Goal: Task Accomplishment & Management: Use online tool/utility

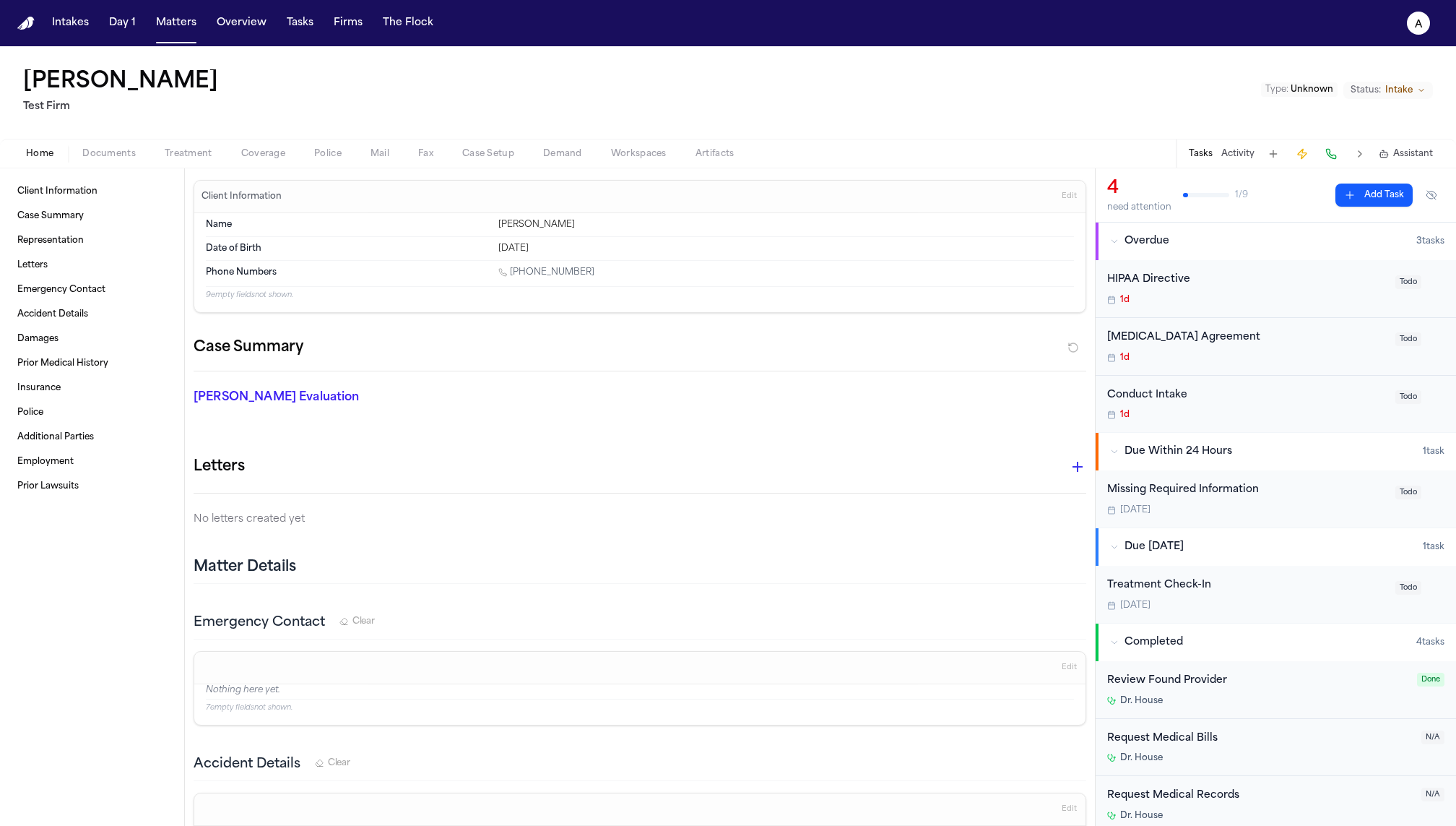
click at [1238, 153] on button "Activity" at bounding box center [1238, 153] width 34 height 12
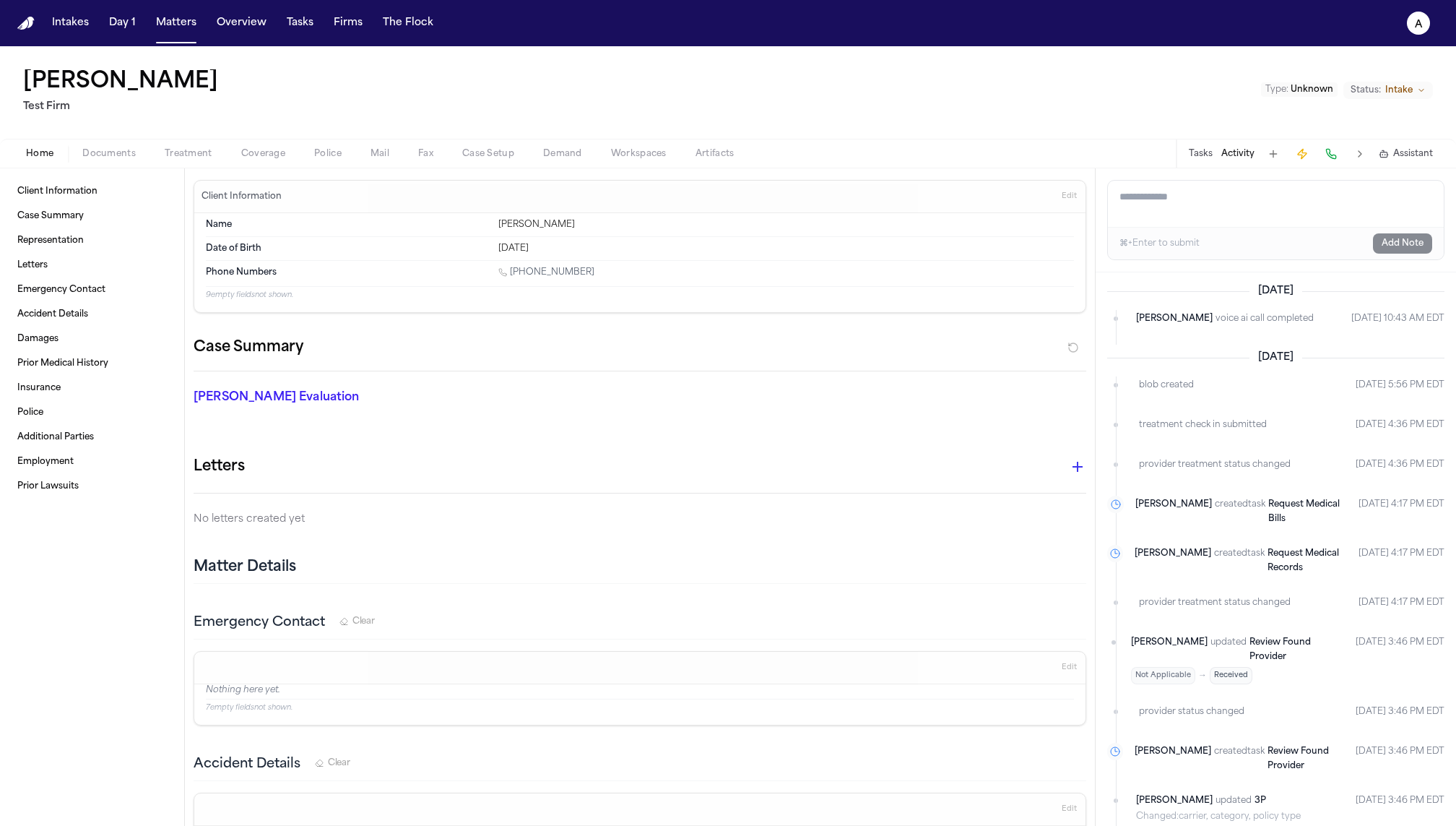
drag, startPoint x: 1136, startPoint y: 318, endPoint x: 1458, endPoint y: 319, distance: 322.0
click at [1455, 319] on html "Intakes Day 1 Matters Overview Tasks Firms The Flock a Cory Kim Test Firm Type …" at bounding box center [728, 413] width 1456 height 826
copy div "Finch voice ai call completed Aug 26, 2025 10:43 AM EDT"
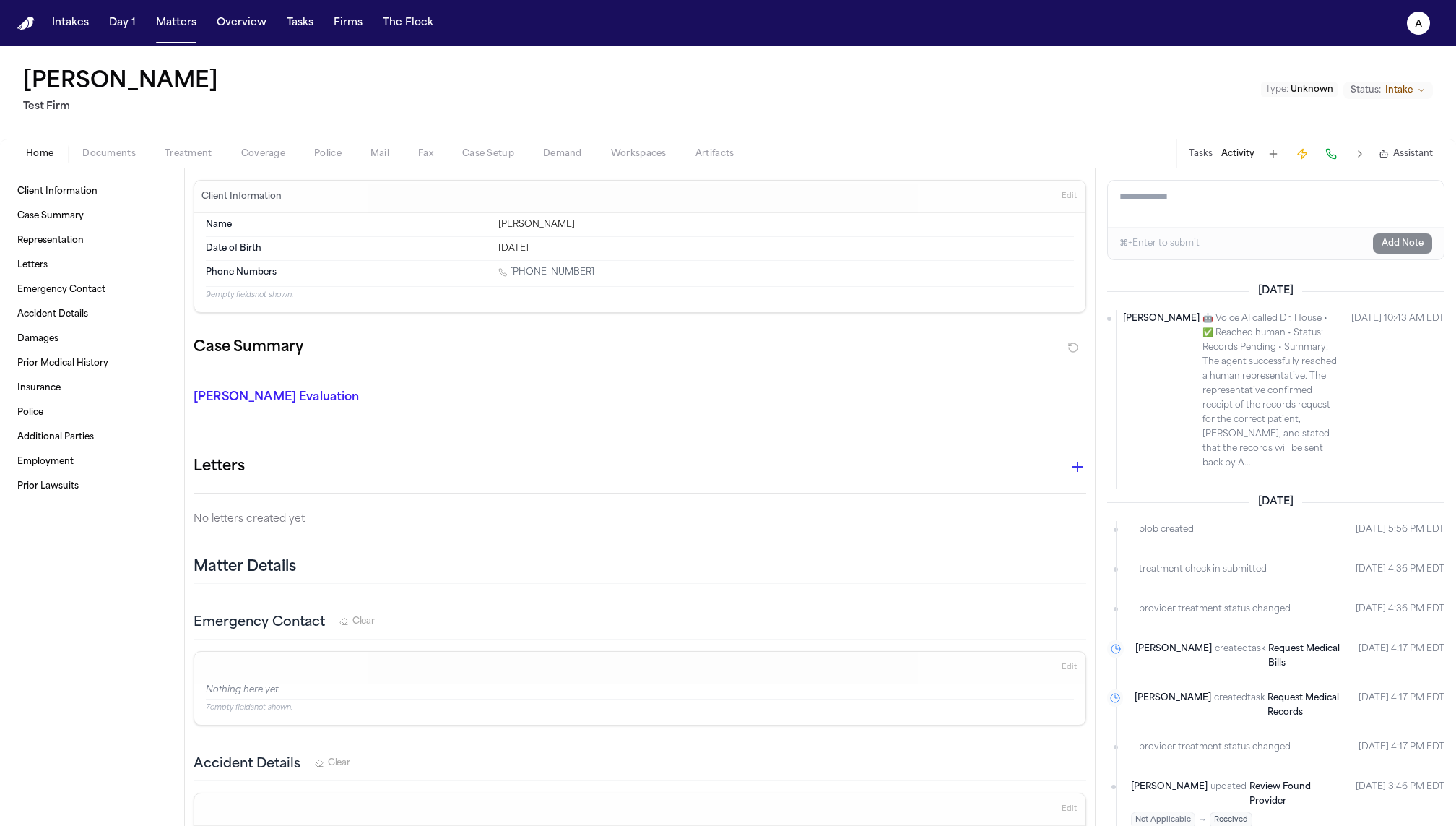
click at [1269, 329] on span "🤖 Voice AI called Dr. House • ✅ Reached human • Status: Records Pending • Summa…" at bounding box center [1271, 390] width 137 height 159
click at [1212, 411] on span "🤖 Voice AI called Dr. House • ✅ Reached human • Status: Records Pending • Summa…" at bounding box center [1271, 390] width 137 height 159
drag, startPoint x: 1228, startPoint y: 418, endPoint x: 1166, endPoint y: 410, distance: 62.5
click at [1203, 411] on span "🤖 Voice AI called Dr. House • ✅ Reached human • Status: Records Pending • Summa…" at bounding box center [1271, 390] width 137 height 159
click at [1216, 437] on span "🤖 Voice AI called Dr. House • ✅ Reached human • Status: Records Pending • Summa…" at bounding box center [1271, 390] width 137 height 159
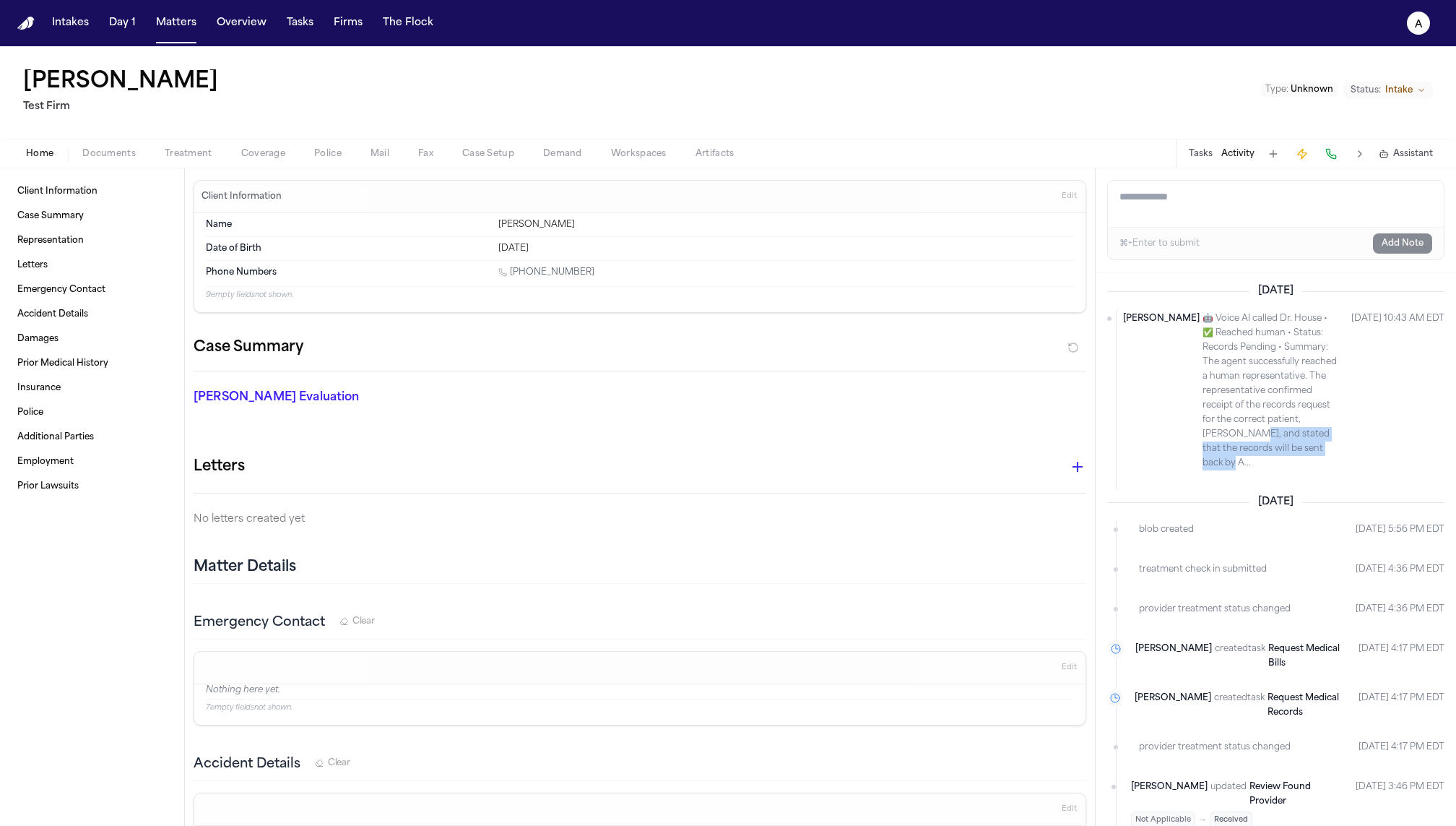
drag, startPoint x: 1265, startPoint y: 428, endPoint x: 1178, endPoint y: 422, distance: 87.2
click at [1203, 423] on span "🤖 Voice AI called Dr. House • ✅ Reached human • Status: Records Pending • Summa…" at bounding box center [1271, 390] width 137 height 159
click at [1225, 432] on span "🤖 Voice AI called Dr. House • ✅ Reached human • Status: Records Pending • Summa…" at bounding box center [1271, 390] width 137 height 159
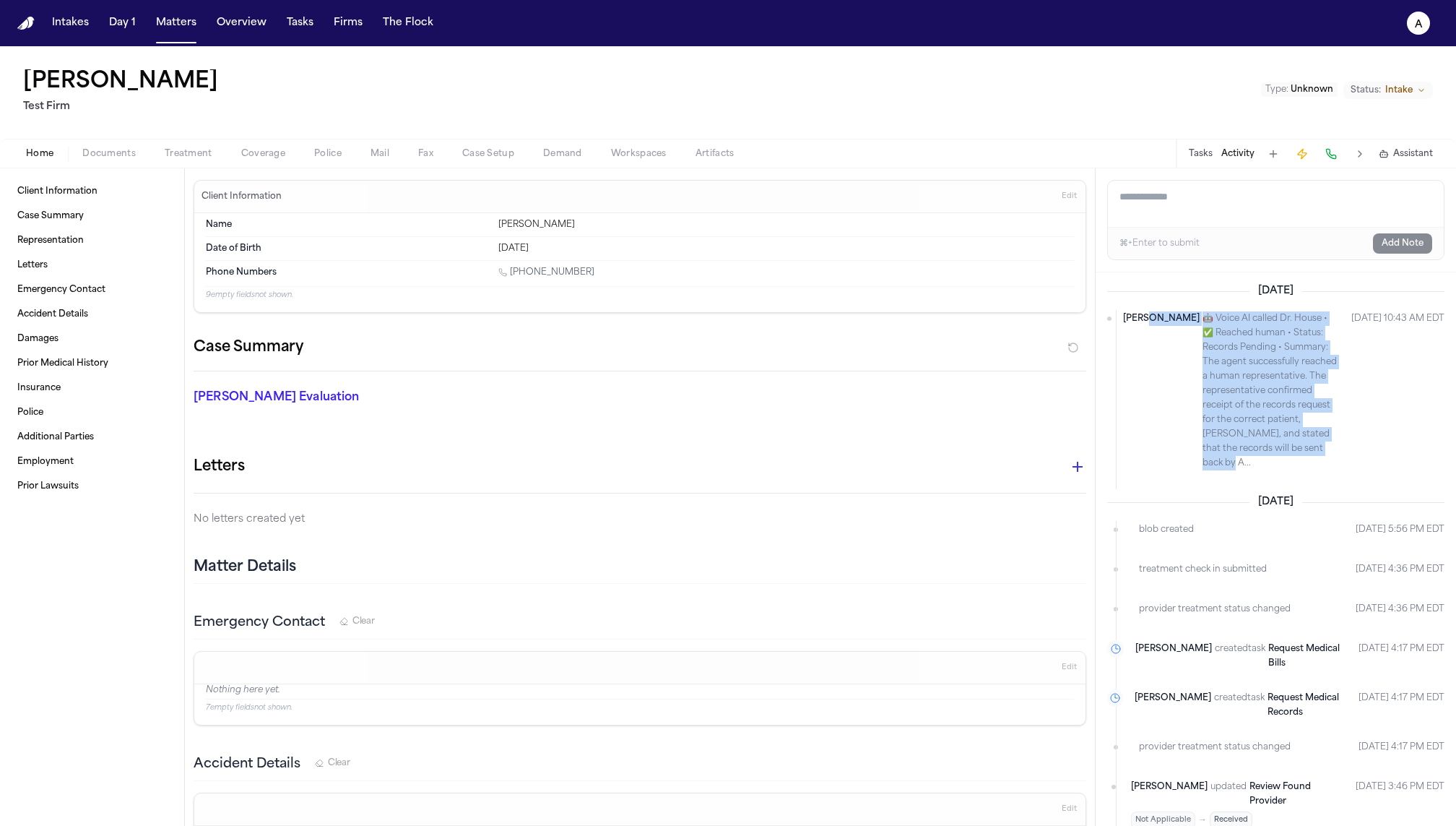
drag, startPoint x: 1236, startPoint y: 432, endPoint x: 1148, endPoint y: 315, distance: 146.4
click at [1148, 315] on div "Finch 🤖 Voice AI called Dr. House • ✅ Reached human • Status: Records Pending •…" at bounding box center [1231, 390] width 217 height 159
copy div "🤖 Voice AI called Dr. House • ✅ Reached human • Status: Records Pending • Summa…"
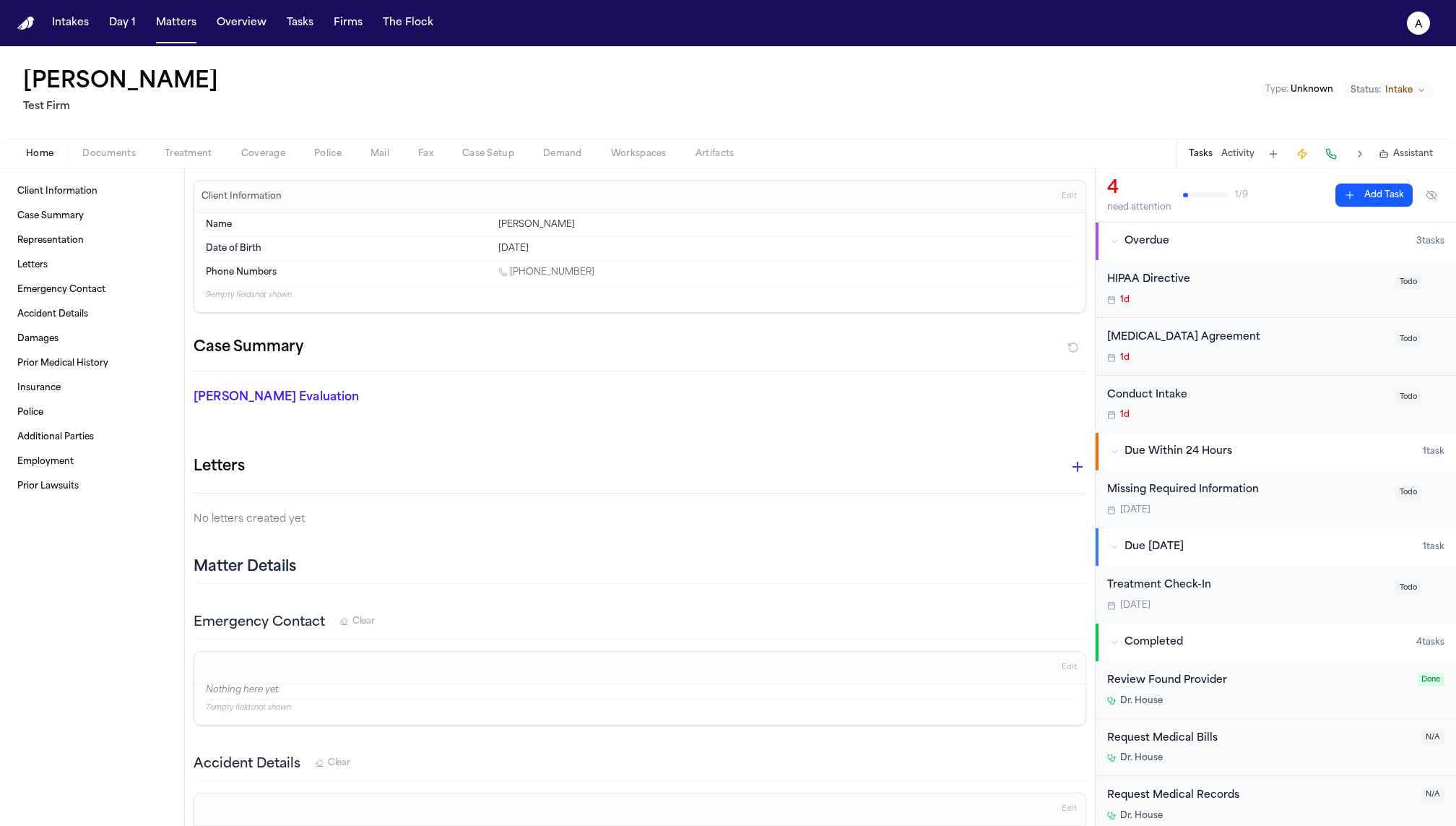
click at [1238, 151] on button "Activity" at bounding box center [1238, 153] width 34 height 12
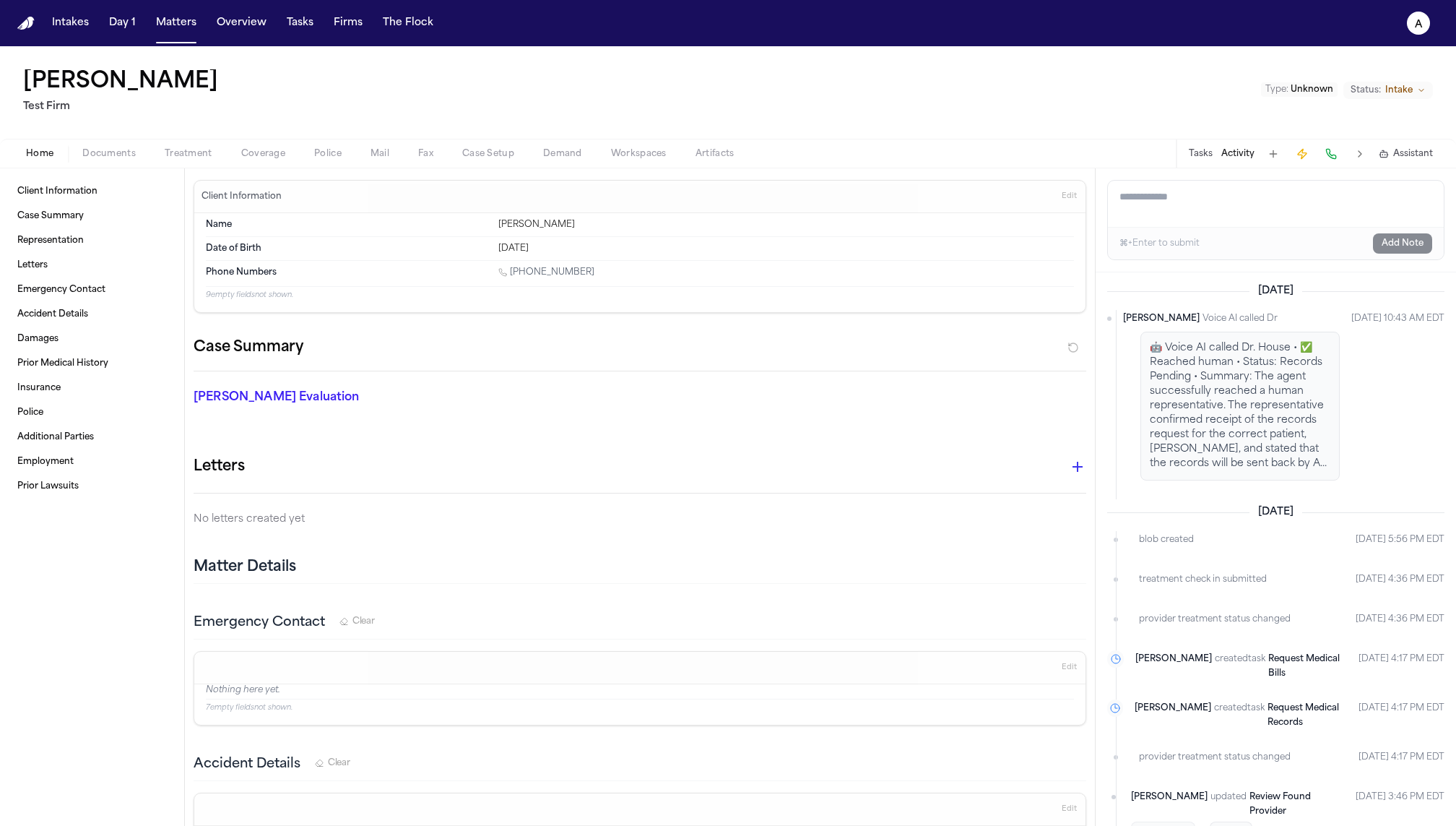
click at [1221, 148] on button "Activity" at bounding box center [1238, 153] width 34 height 12
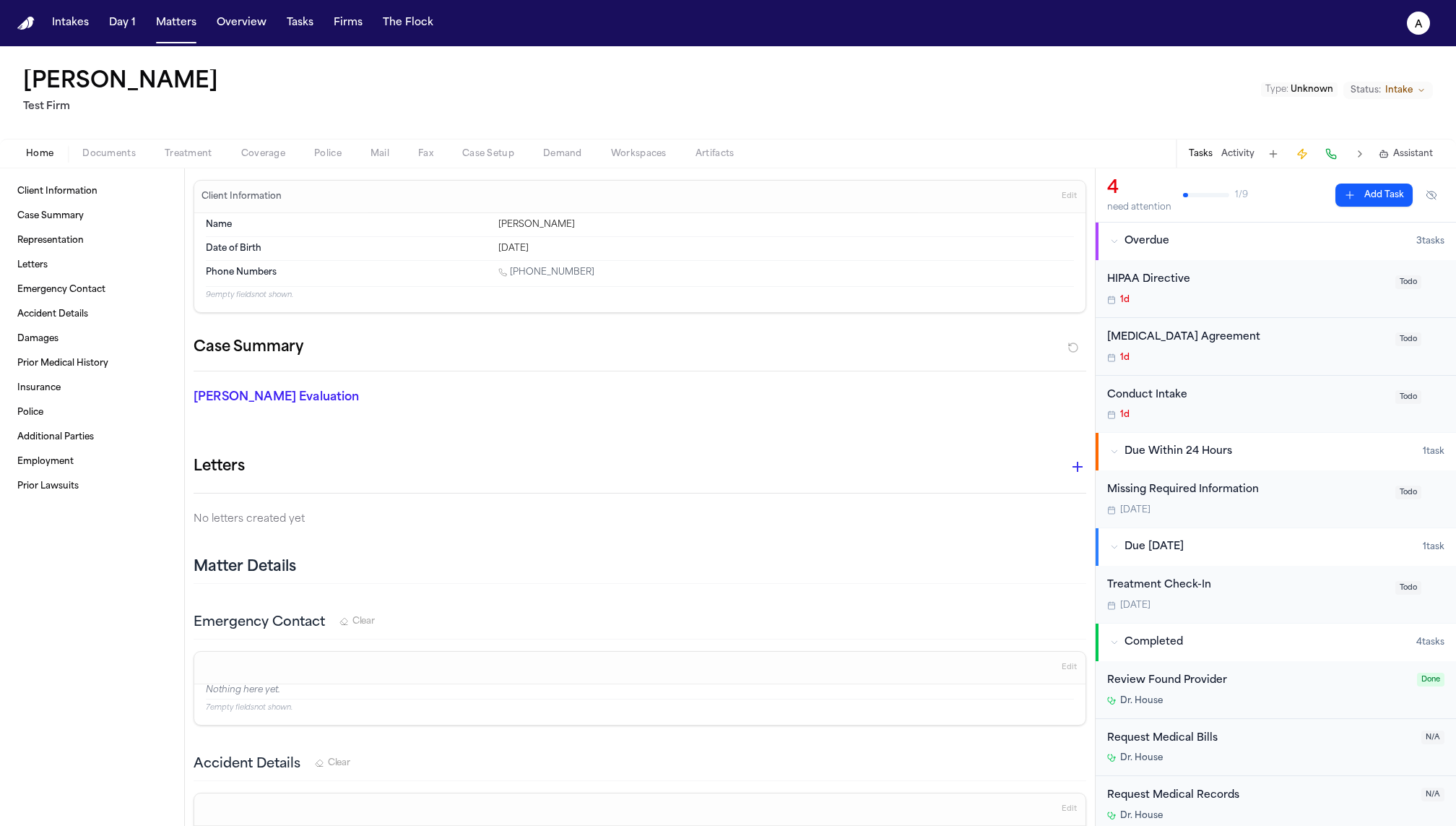
click at [1238, 153] on button "Activity" at bounding box center [1238, 153] width 34 height 12
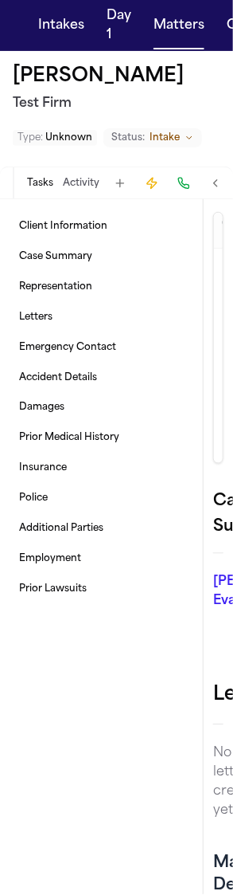
type textarea "*"
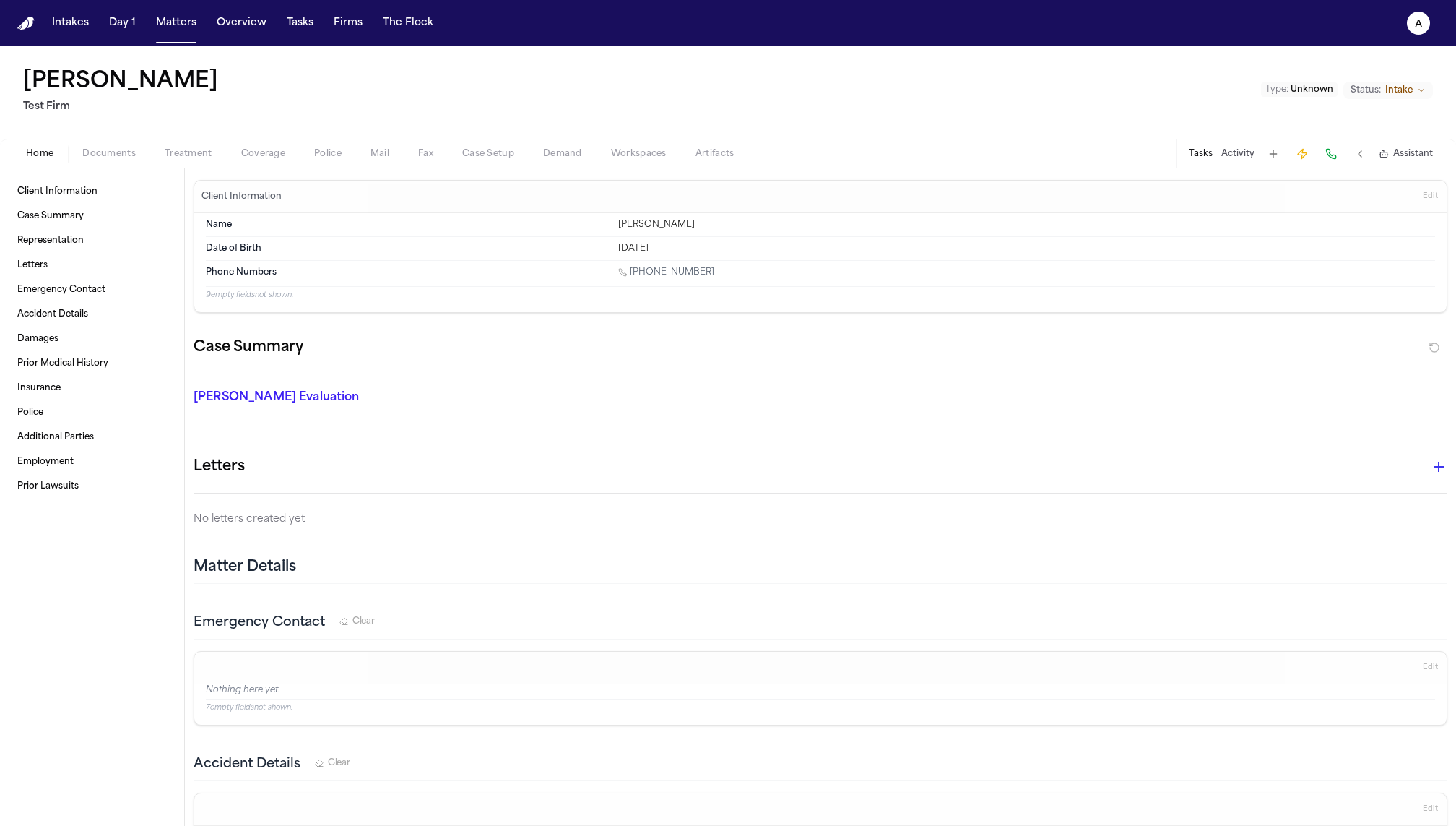
click at [226, 160] on button "Activity" at bounding box center [1238, 153] width 34 height 12
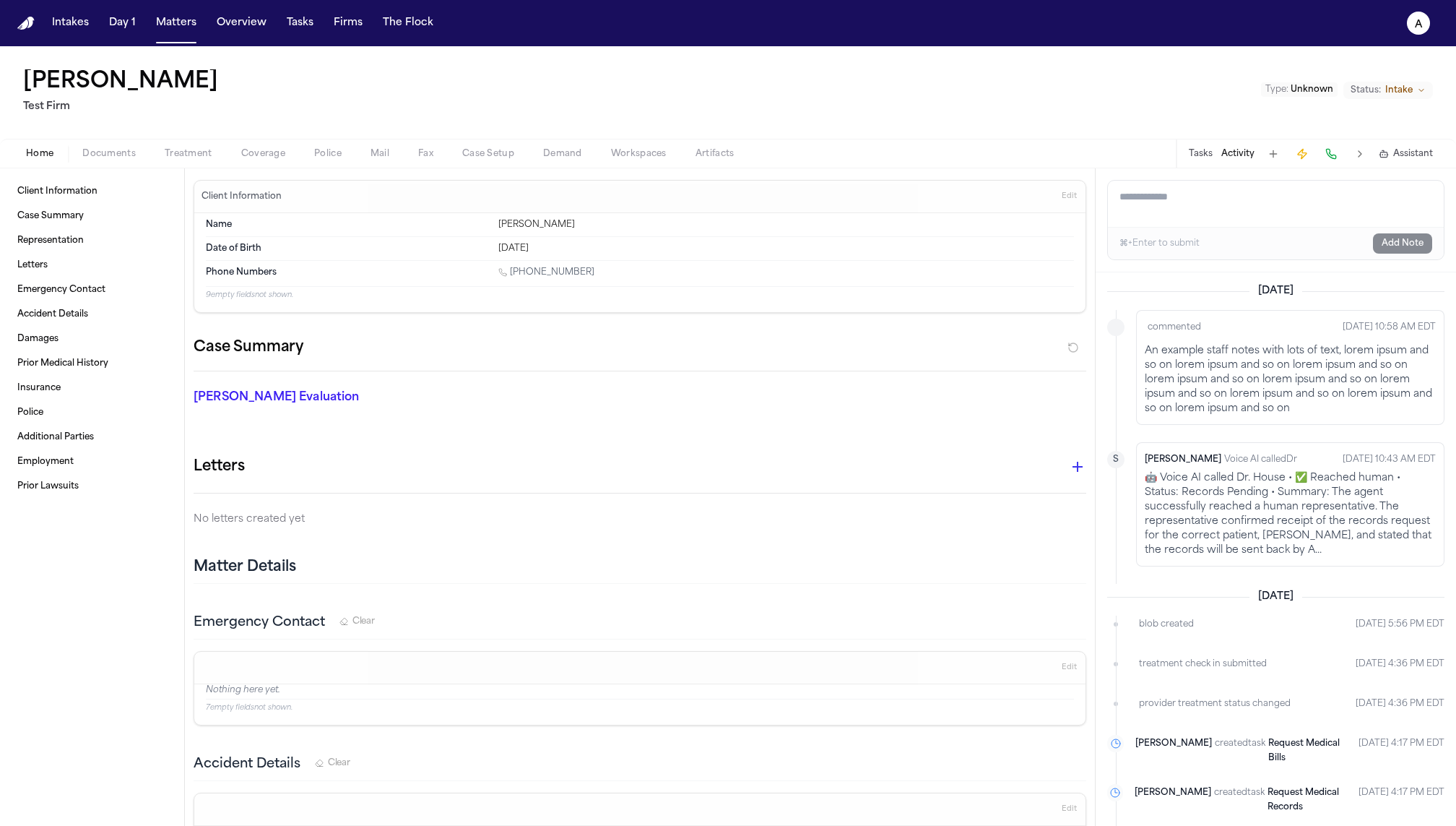
scroll to position [638, 0]
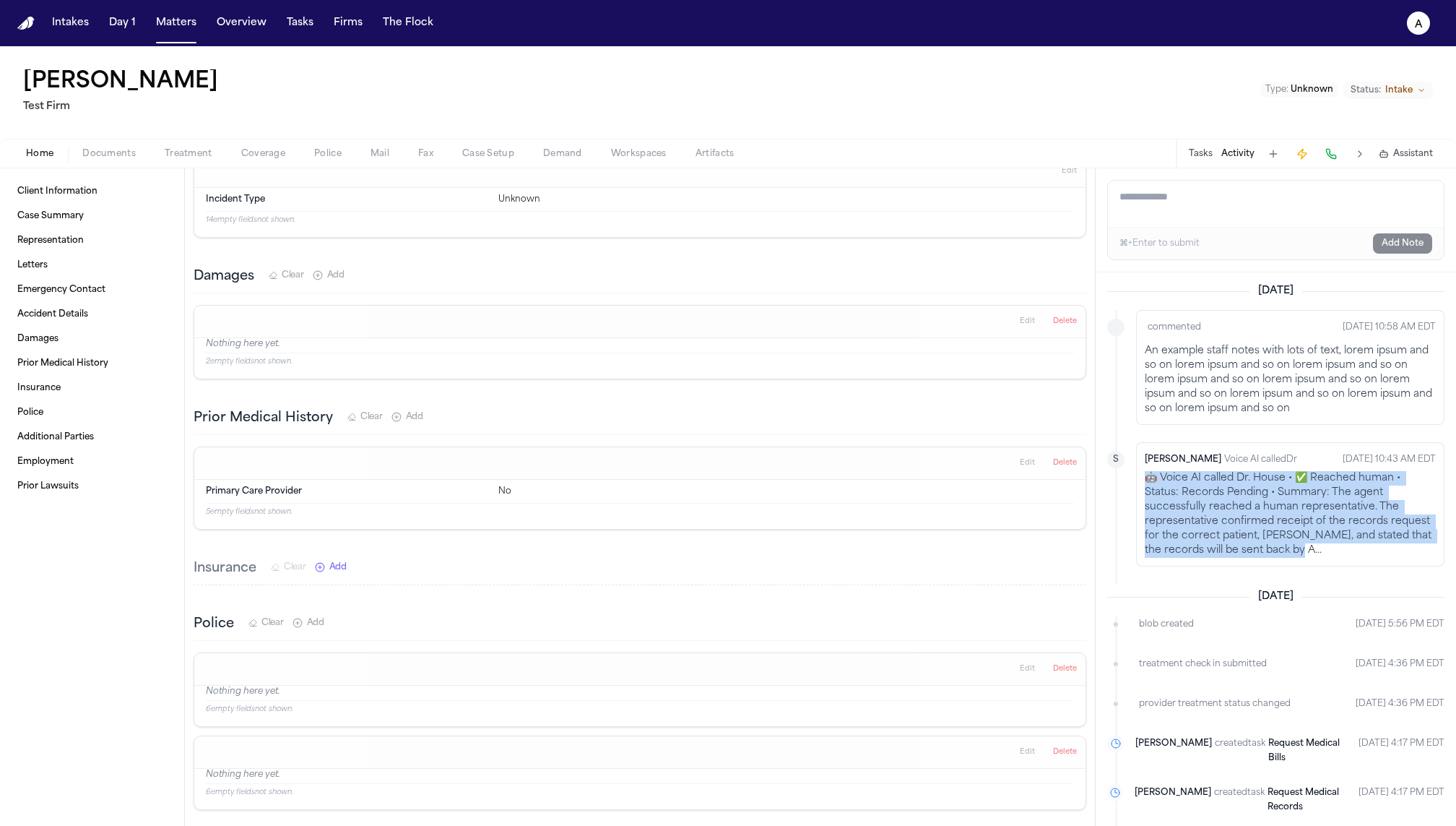
drag, startPoint x: 1370, startPoint y: 545, endPoint x: 1132, endPoint y: 472, distance: 248.9
click at [226, 472] on li "S Finch Voice AI called Dr Aug 26, 2025 10:43 AM EDT 🤖 Voice AI called Dr. Hous…" at bounding box center [1276, 504] width 337 height 124
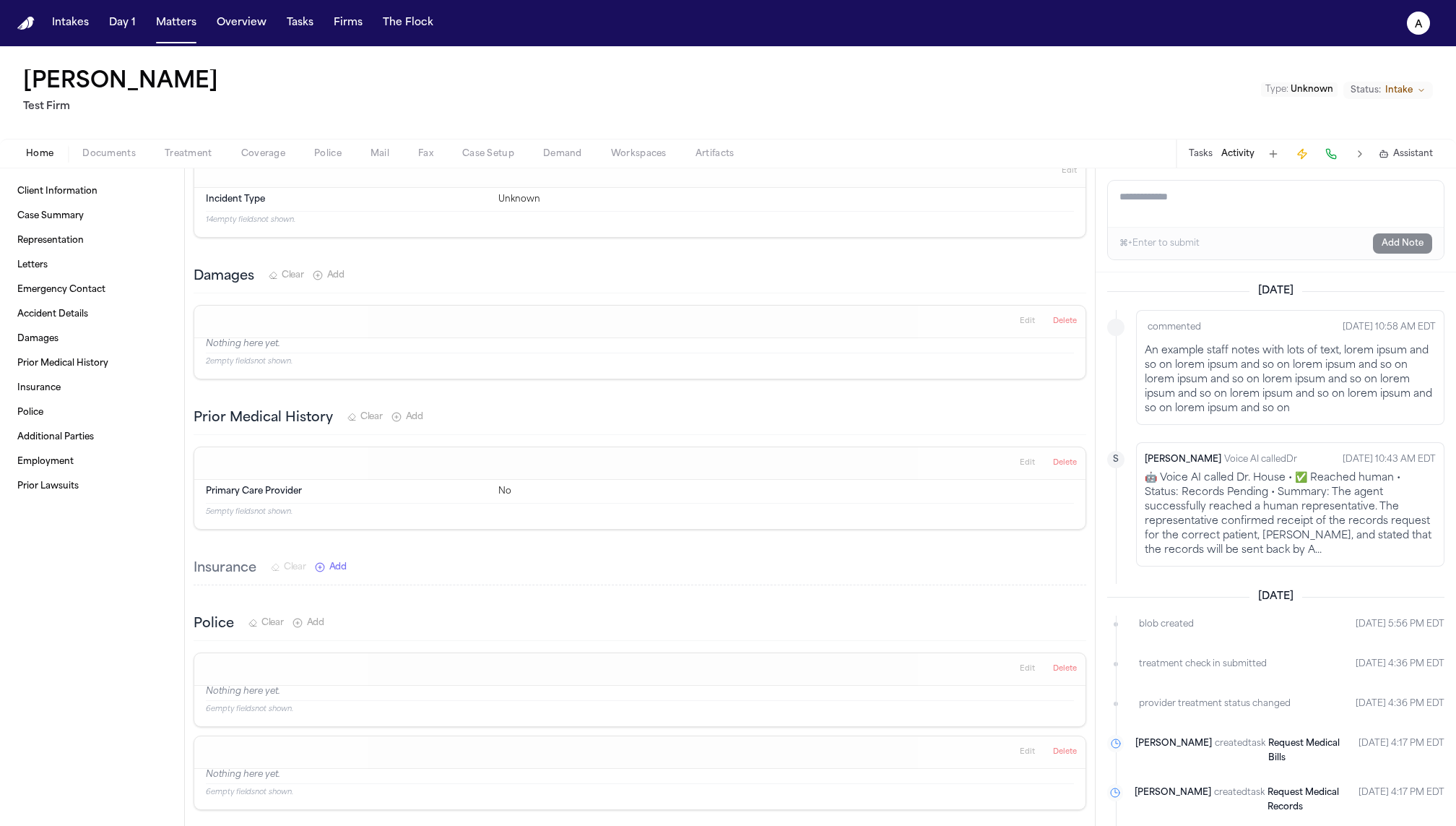
click at [226, 462] on span "Voice AI called Dr" at bounding box center [1260, 460] width 73 height 15
drag, startPoint x: 1172, startPoint y: 457, endPoint x: 1267, endPoint y: 464, distance: 95.3
click at [226, 464] on div "Finch Voice AI called Dr Aug 26, 2025 10:43 AM EDT" at bounding box center [1290, 459] width 291 height 17
copy span "Voice AI called Dr"
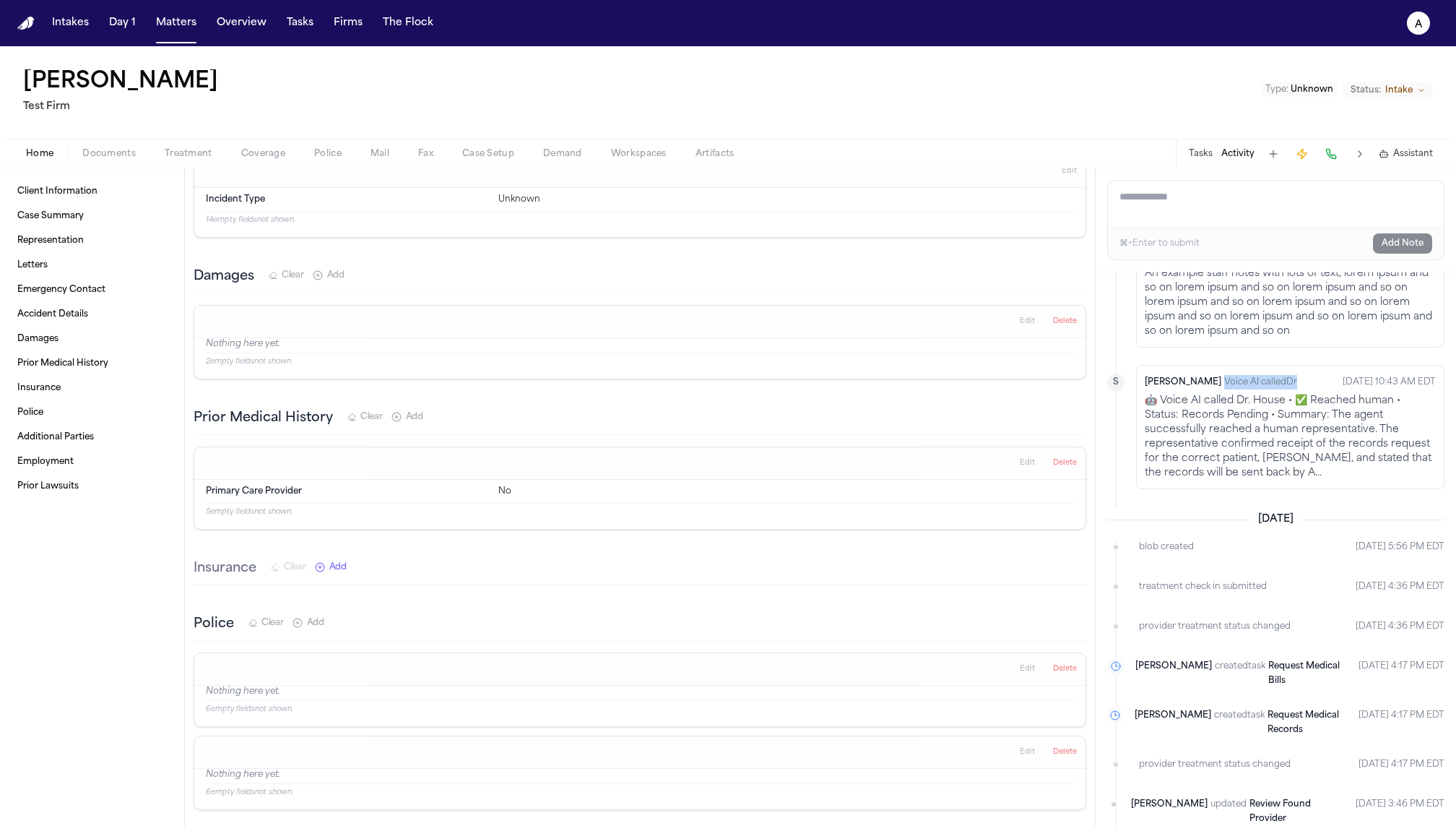
scroll to position [0, 0]
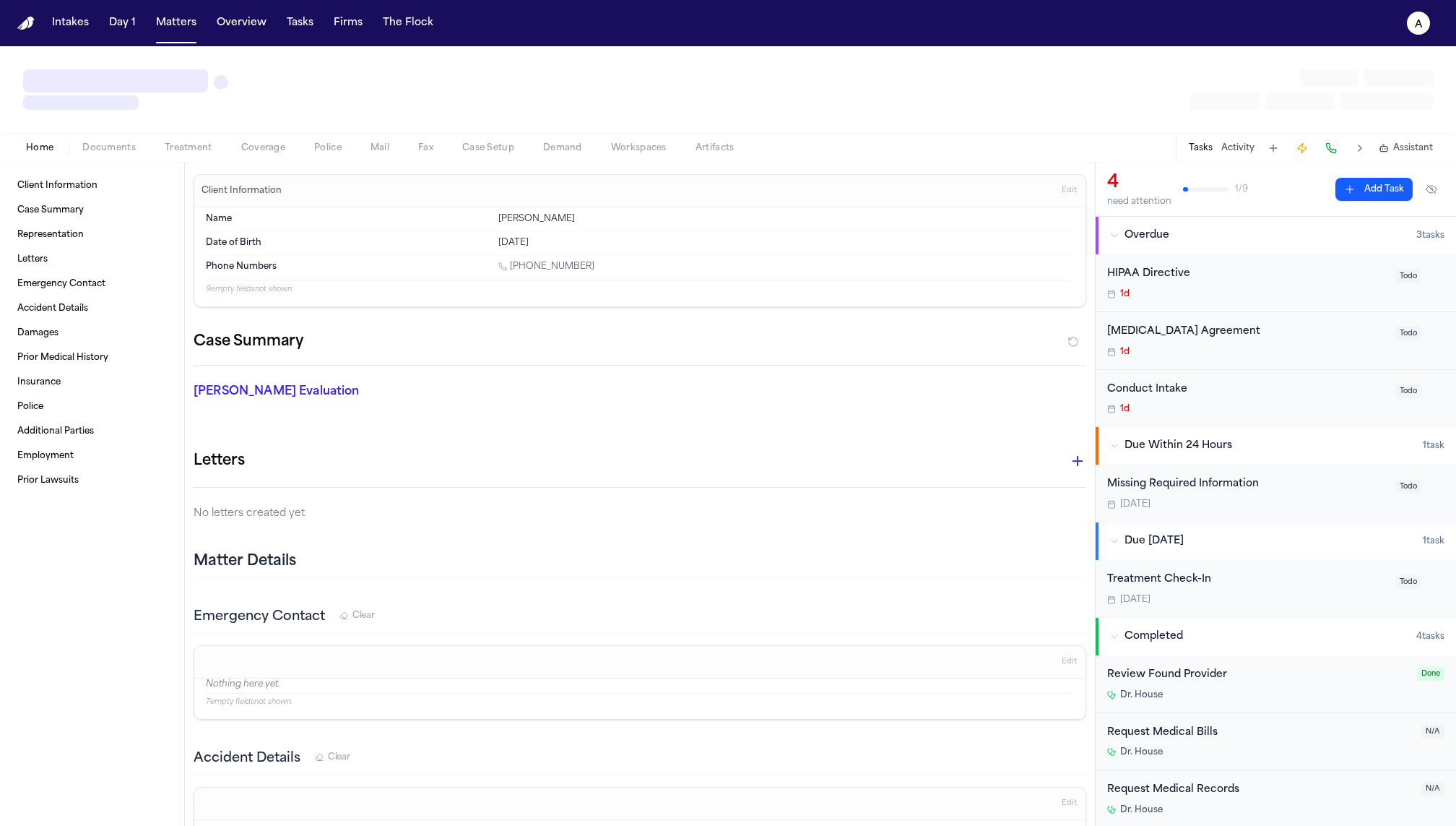
click at [1244, 145] on button "Activity" at bounding box center [1238, 148] width 34 height 12
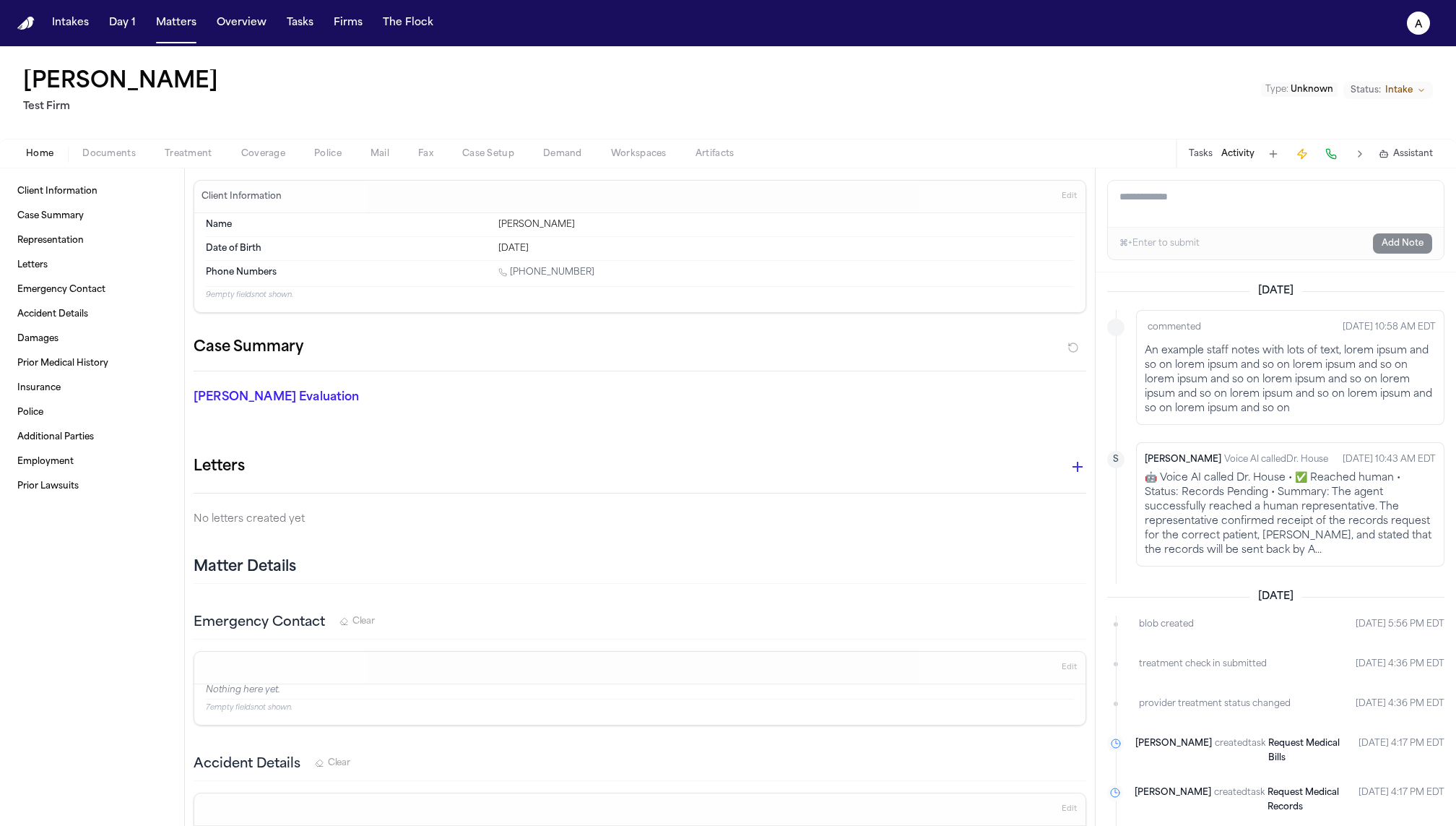
click at [175, 149] on span "Treatment" at bounding box center [189, 153] width 48 height 12
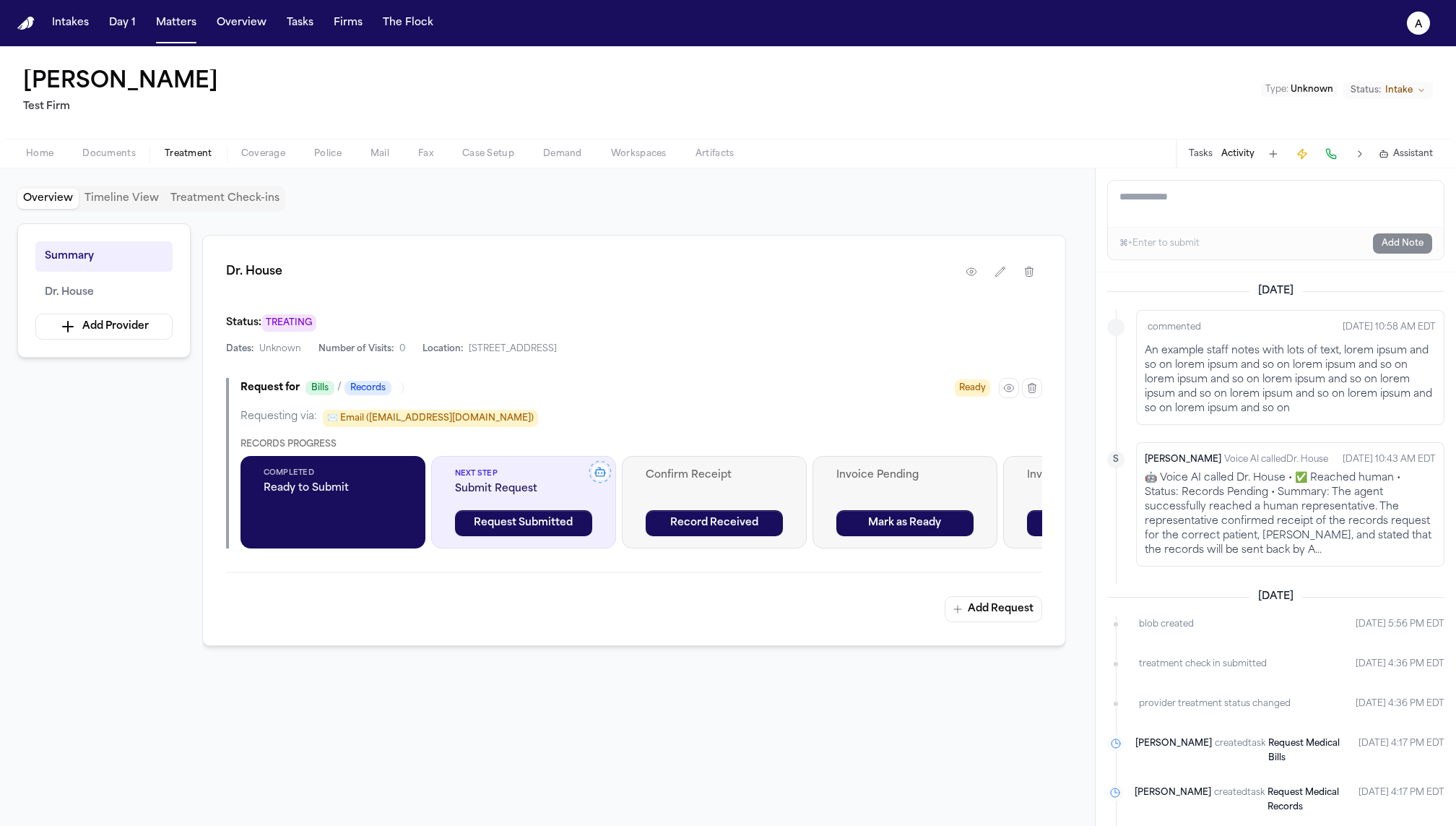
scroll to position [350, 0]
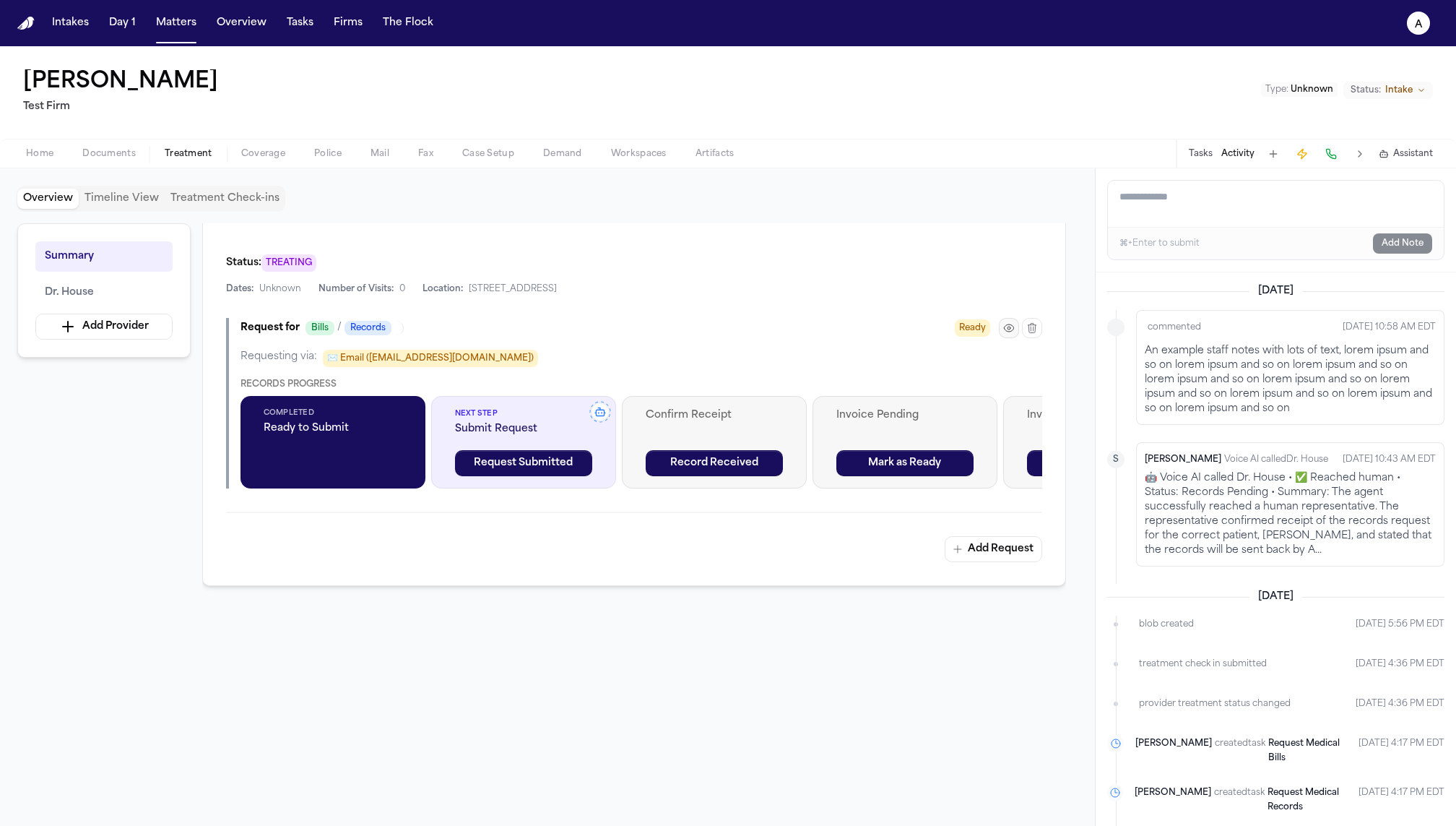
click at [1014, 322] on icon "button" at bounding box center [1009, 327] width 12 height 12
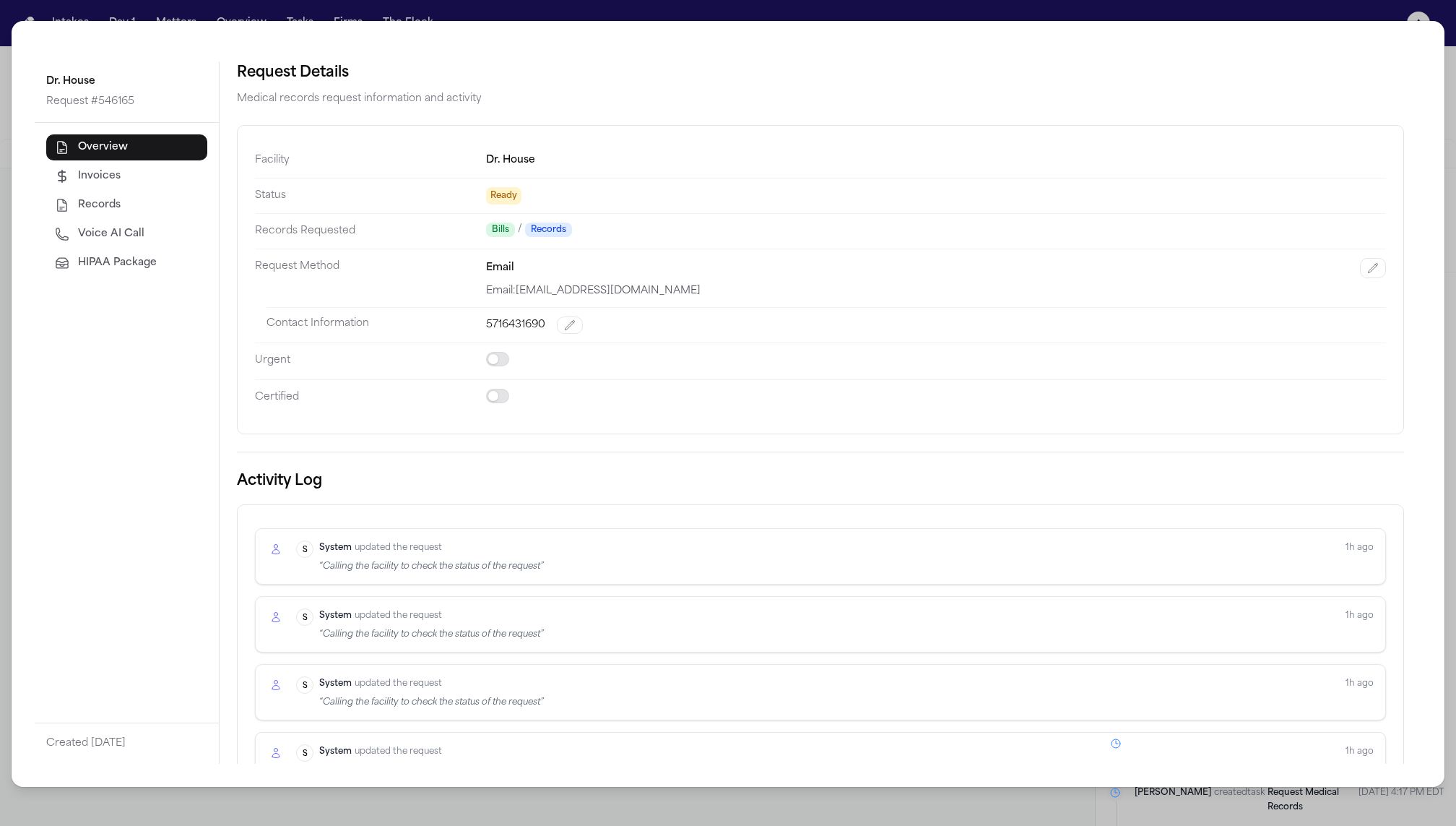
click at [52, 227] on button "Voice AI Call" at bounding box center [127, 234] width 161 height 26
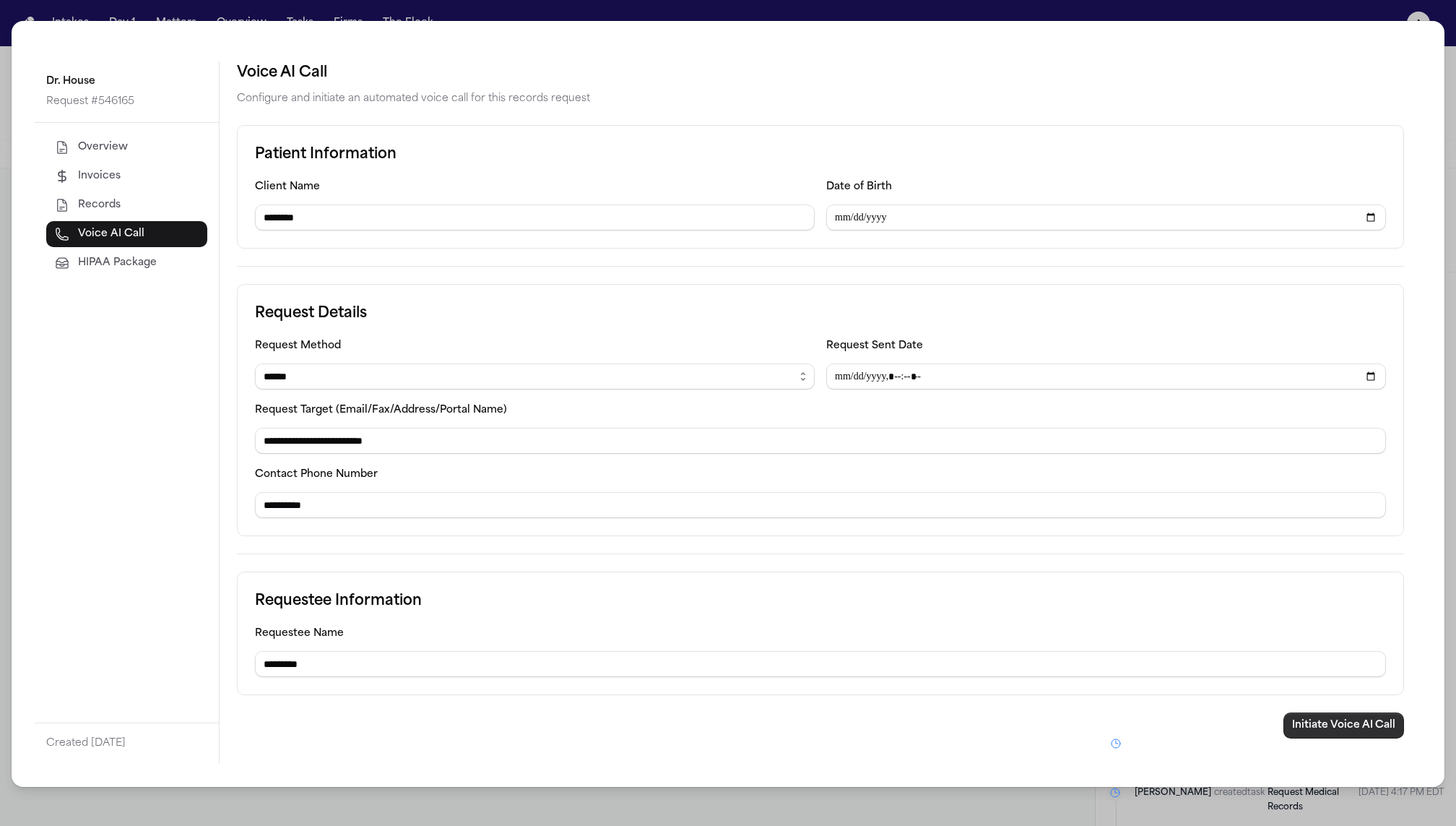
click at [1359, 719] on button "Initiate Voice AI Call" at bounding box center [1344, 725] width 121 height 26
